Goal: Transaction & Acquisition: Subscribe to service/newsletter

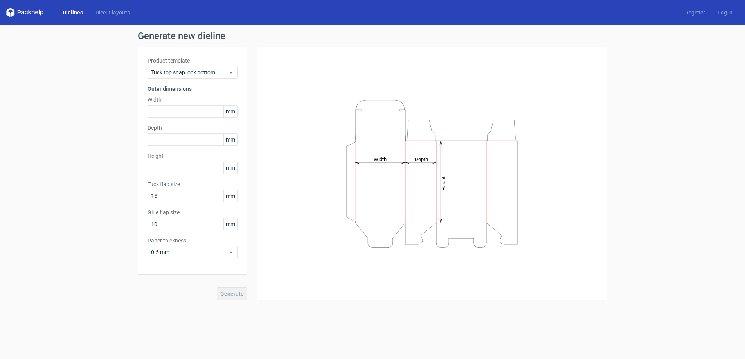
click at [23, 11] on icon at bounding box center [22, 13] width 3 height 4
click at [24, 15] on icon at bounding box center [25, 12] width 38 height 9
click at [77, 12] on link "Dielines" at bounding box center [72, 13] width 33 height 8
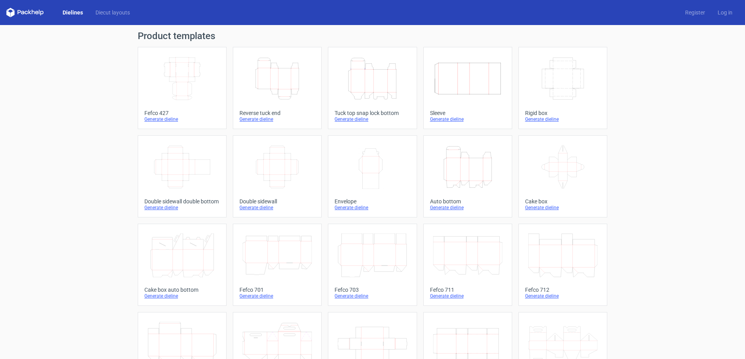
click at [554, 160] on icon at bounding box center [562, 167] width 69 height 44
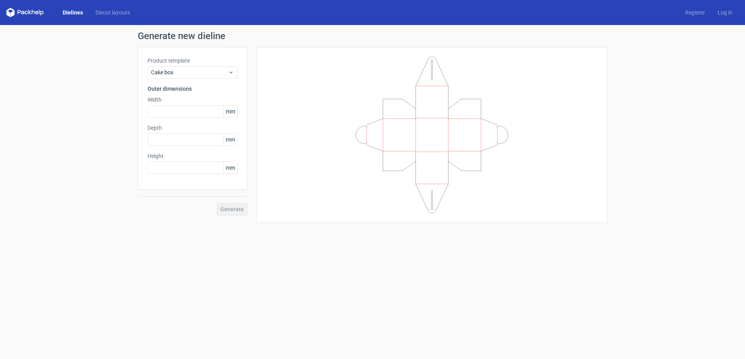
click at [36, 13] on icon at bounding box center [25, 12] width 38 height 9
click at [7, 14] on polygon at bounding box center [8, 13] width 4 height 7
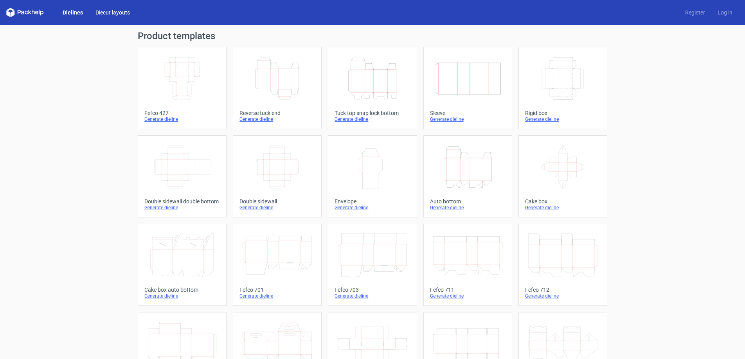
click at [120, 9] on link "Diecut layouts" at bounding box center [112, 13] width 47 height 8
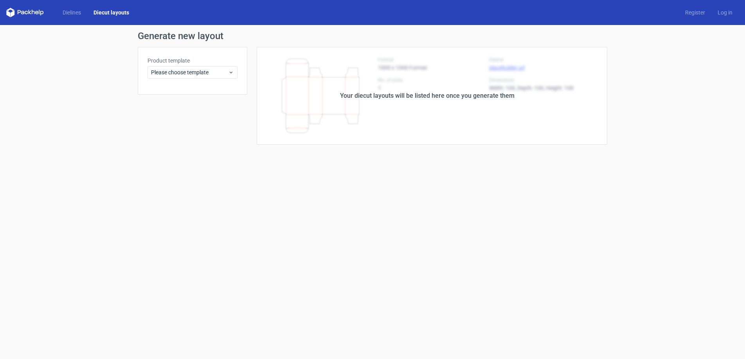
click at [26, 11] on icon at bounding box center [25, 12] width 38 height 9
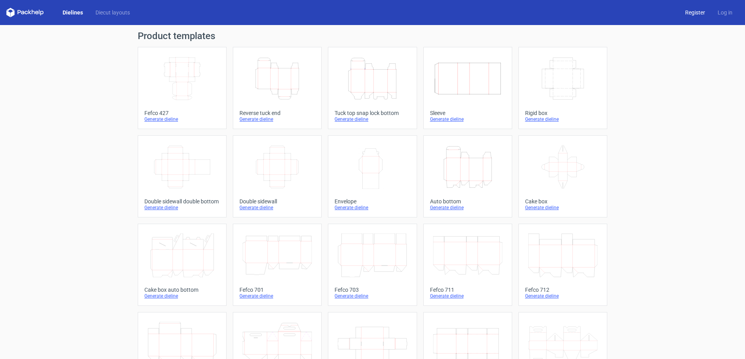
click at [686, 11] on link "Register" at bounding box center [695, 13] width 32 height 8
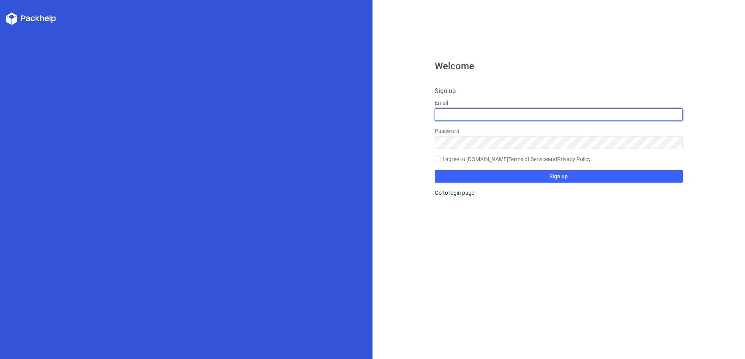
click at [522, 115] on input "text" at bounding box center [559, 114] width 248 height 13
type input "luigilotito78@gmail.com"
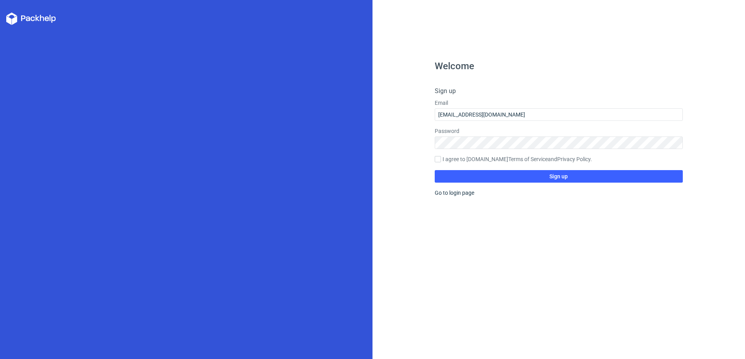
click at [610, 82] on div "Welcome Sign up Email luigilotito78@gmail.com Password I agree to Packhelp.com …" at bounding box center [559, 210] width 248 height 298
click at [468, 159] on label "I agree to Packhelp.com Terms of Service and Privacy Policy ." at bounding box center [559, 159] width 248 height 9
click at [441, 159] on input "I agree to Packhelp.com Terms of Service and Privacy Policy ." at bounding box center [438, 159] width 6 height 6
checkbox input "true"
click at [525, 159] on link "Terms of Service" at bounding box center [528, 159] width 40 height 6
